Goal: Task Accomplishment & Management: Manage account settings

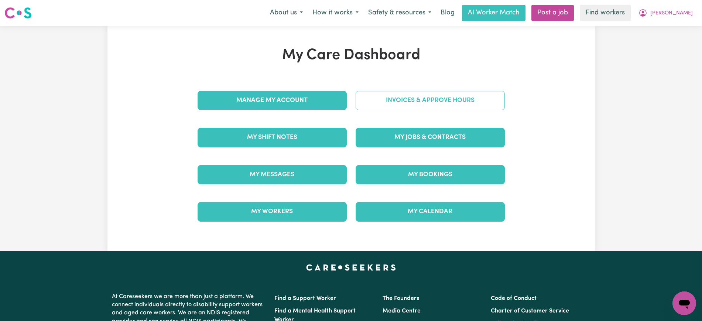
click at [369, 92] on div "My Care Dashboard Manage My Account Invoices & Approve Hours My Shift Notes My …" at bounding box center [351, 139] width 325 height 184
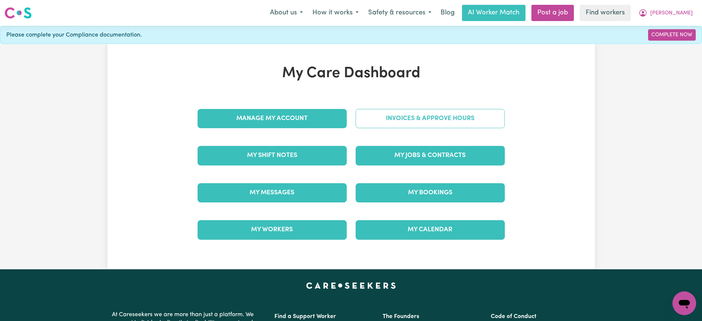
click at [371, 122] on link "Invoices & Approve Hours" at bounding box center [430, 118] width 149 height 19
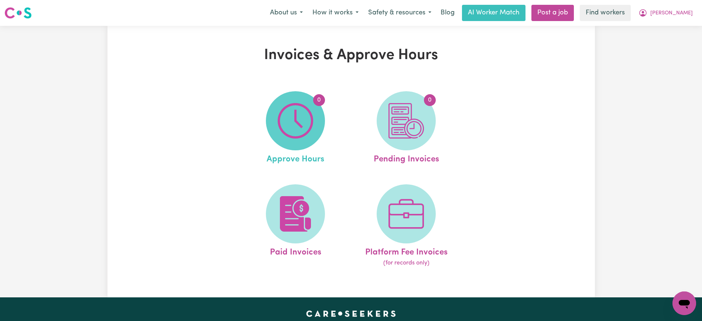
click at [316, 124] on span "0" at bounding box center [295, 120] width 59 height 59
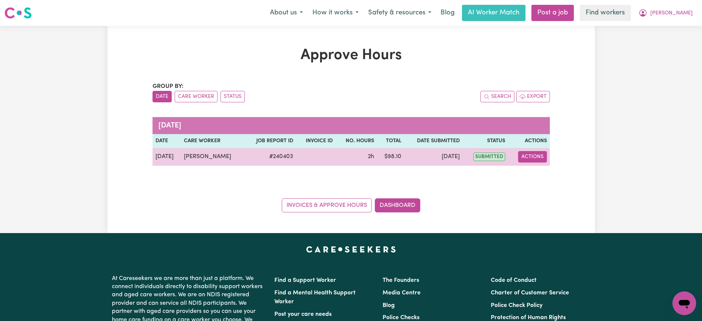
drag, startPoint x: 521, startPoint y: 152, endPoint x: 539, endPoint y: 161, distance: 19.8
click at [521, 152] on button "Actions" at bounding box center [532, 156] width 29 height 11
click at [543, 174] on link "View Job Report" at bounding box center [550, 174] width 63 height 15
select select "pm"
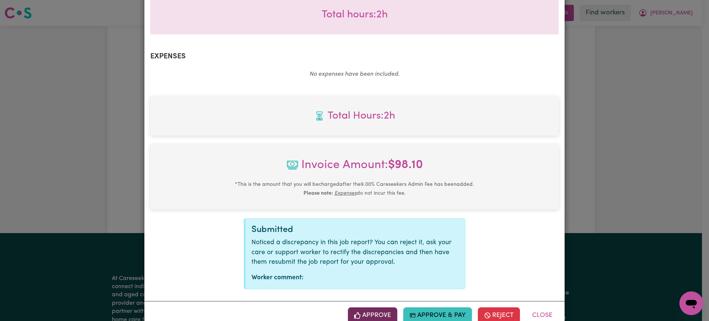
scroll to position [258, 0]
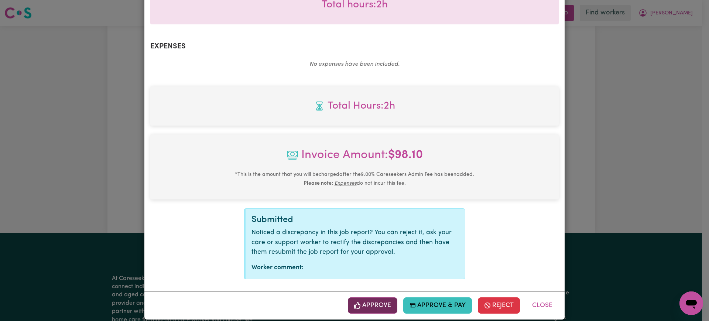
click at [375, 297] on button "Approve" at bounding box center [372, 305] width 49 height 16
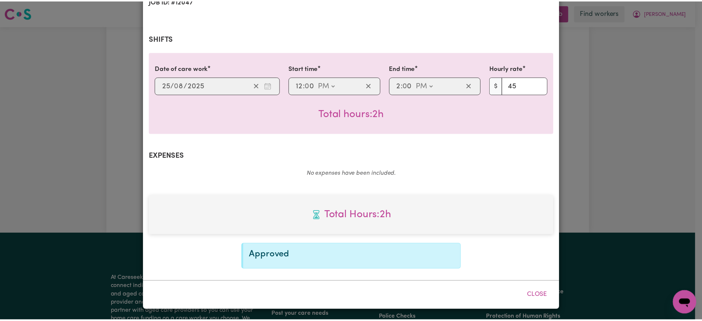
scroll to position [139, 0]
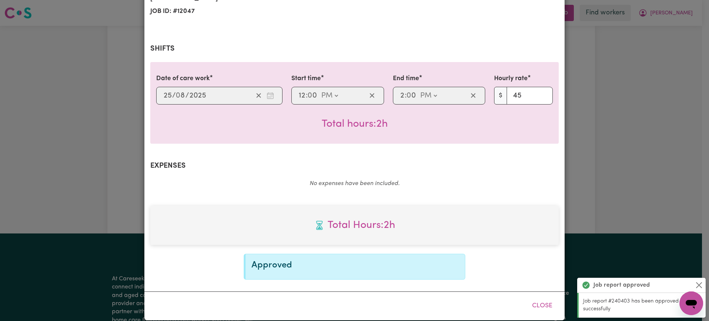
click at [596, 81] on div "Job Report # 240403 - [PERSON_NAME] Summary Job report # 240403 Client name: [P…" at bounding box center [354, 160] width 709 height 321
